Goal: Transaction & Acquisition: Purchase product/service

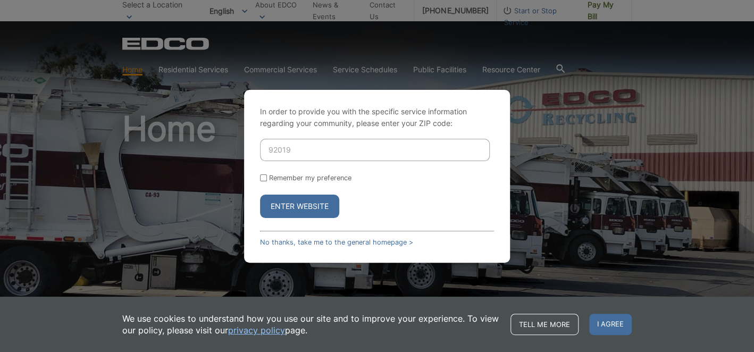
type input "92019"
click at [293, 201] on button "Enter Website" at bounding box center [299, 206] width 79 height 23
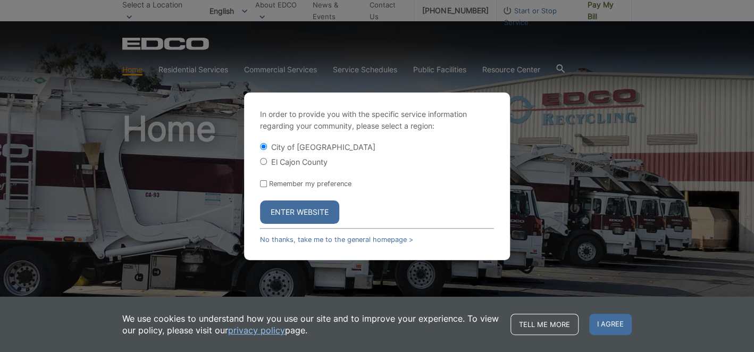
click at [293, 212] on button "Enter Website" at bounding box center [299, 211] width 79 height 23
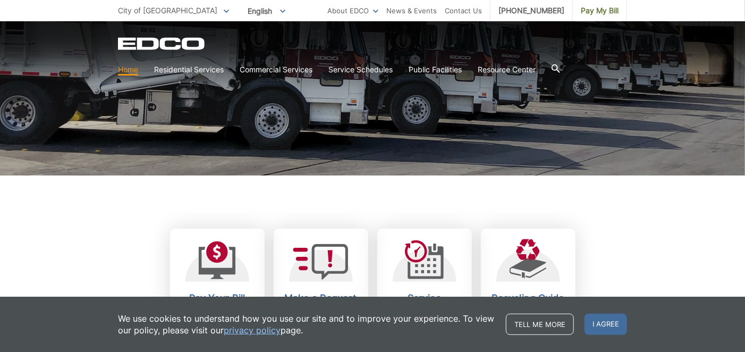
scroll to position [213, 0]
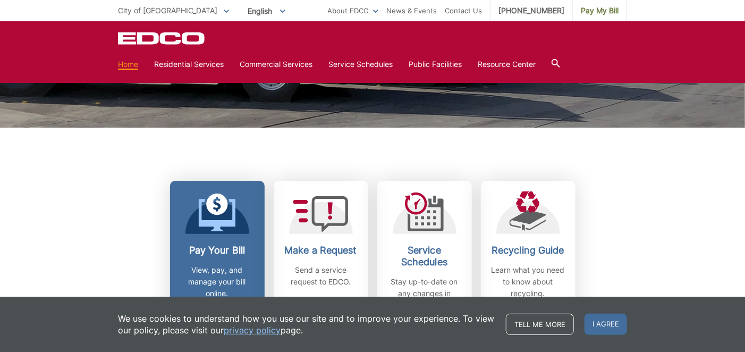
click at [214, 221] on icon at bounding box center [216, 215] width 37 height 32
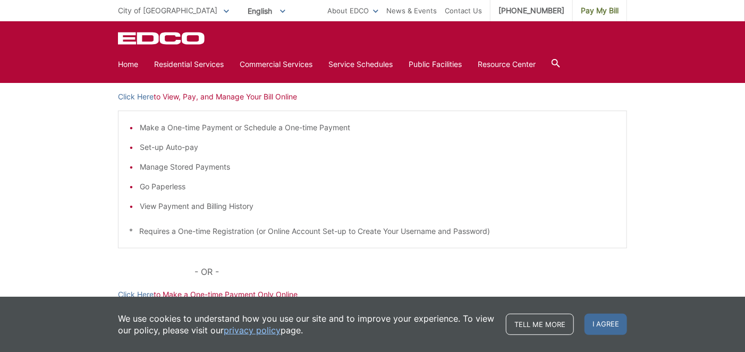
scroll to position [159, 0]
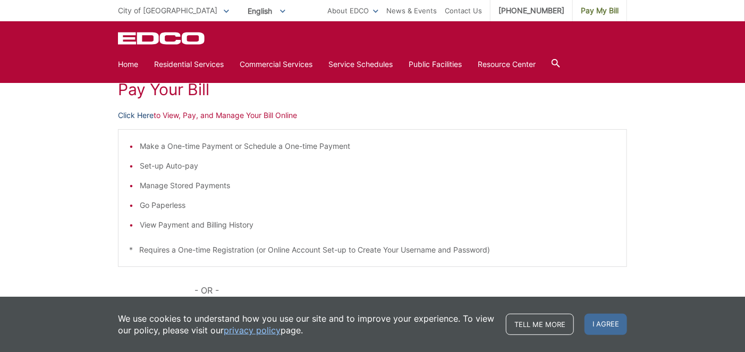
click at [135, 114] on link "Click Here" at bounding box center [136, 116] width 36 height 12
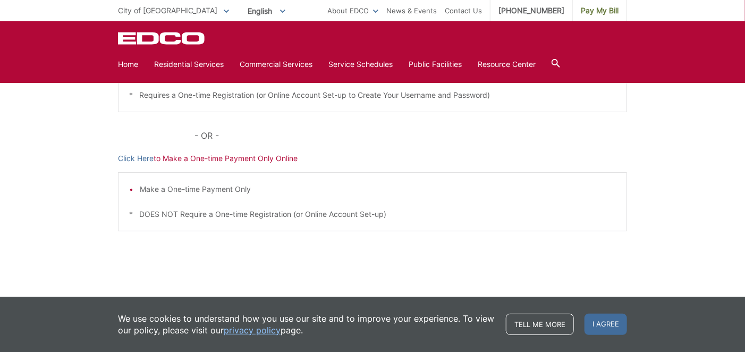
scroll to position [317, 0]
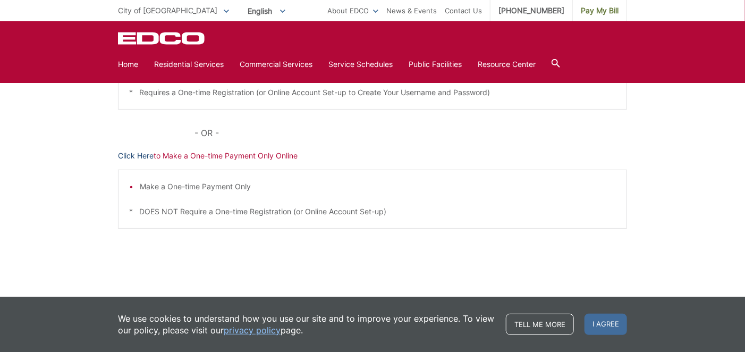
click at [142, 157] on link "Click Here" at bounding box center [136, 156] width 36 height 12
